Goal: Navigation & Orientation: Find specific page/section

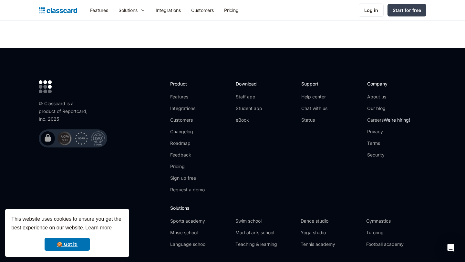
scroll to position [2083, 0]
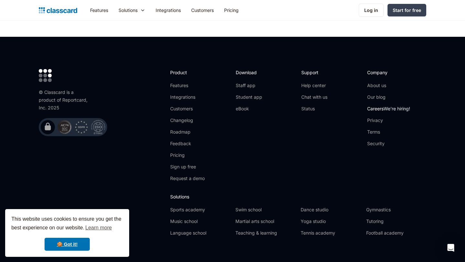
click at [374, 106] on link "Careers We're hiring!" at bounding box center [388, 109] width 43 height 6
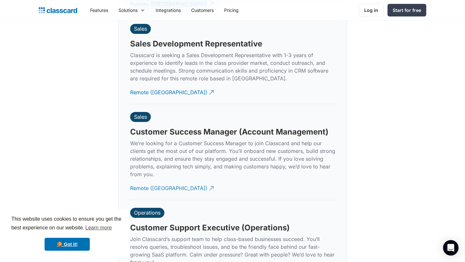
scroll to position [1765, 0]
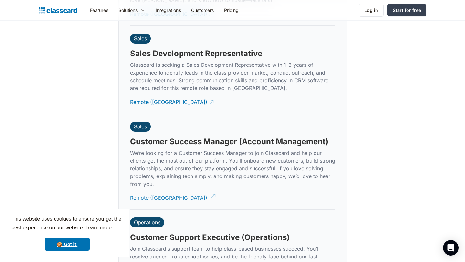
click at [142, 190] on div "Remote ([GEOGRAPHIC_DATA])" at bounding box center [168, 195] width 77 height 13
